Goal: Transaction & Acquisition: Purchase product/service

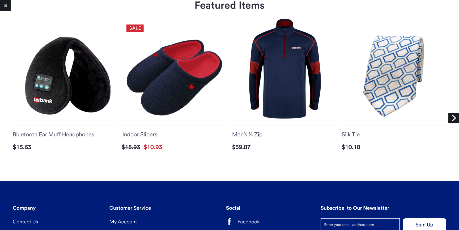
scroll to position [776, 0]
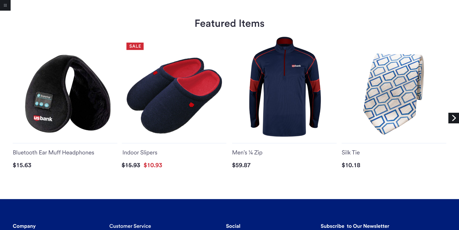
scroll to position [684, 0]
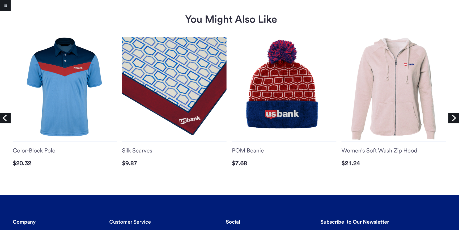
scroll to position [510, 0]
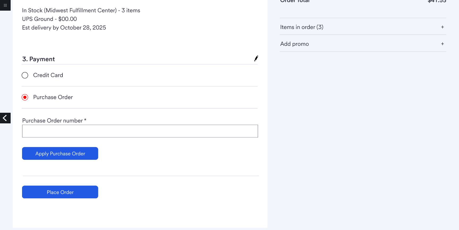
scroll to position [219, 0]
